Goal: Obtain resource: Obtain resource

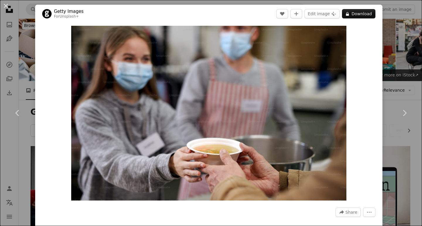
scroll to position [644, 0]
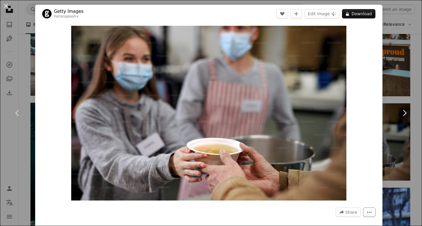
click at [372, 210] on icon "More Actions" at bounding box center [369, 212] width 5 height 5
click at [365, 157] on dialog "An X shape Chevron left Chevron right Getty Images For Unsplash+ A heart A plus…" at bounding box center [211, 113] width 422 height 226
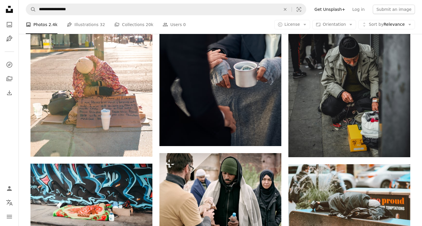
scroll to position [494, 0]
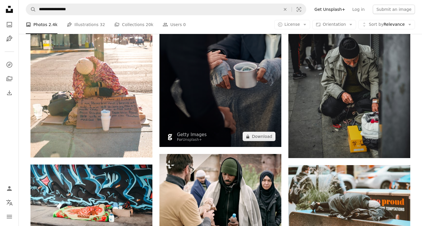
click at [209, 91] on img at bounding box center [220, 55] width 122 height 183
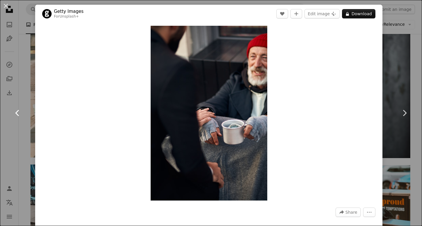
click at [28, 100] on link "Chevron left" at bounding box center [17, 113] width 35 height 56
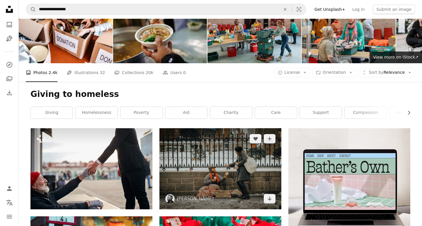
scroll to position [18, 0]
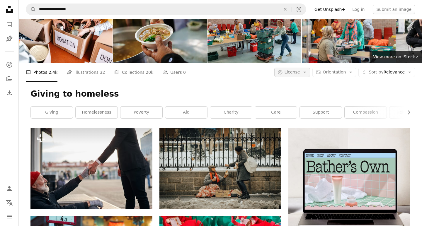
click at [300, 72] on span "License" at bounding box center [293, 72] width 16 height 5
click at [297, 119] on span "Free" at bounding box center [308, 119] width 36 height 6
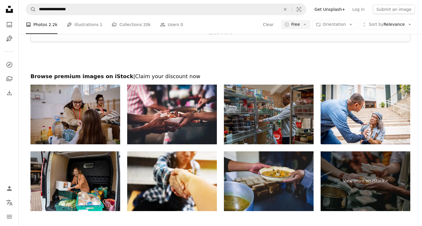
scroll to position [1065, 0]
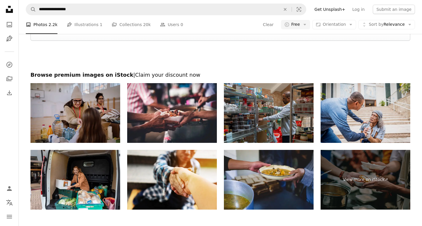
click at [339, 108] on img at bounding box center [366, 113] width 90 height 60
